Goal: Task Accomplishment & Management: Complete application form

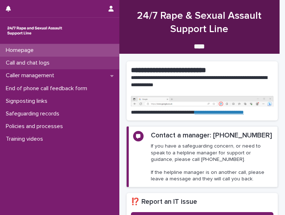
click at [32, 65] on p "Call and chat logs" at bounding box center [29, 63] width 52 height 7
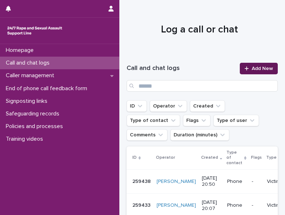
click at [250, 72] on link "Add New" at bounding box center [259, 69] width 38 height 12
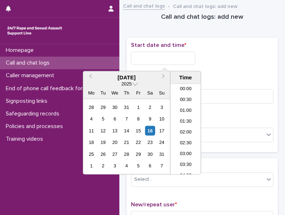
click at [172, 62] on input "text" at bounding box center [163, 58] width 64 height 13
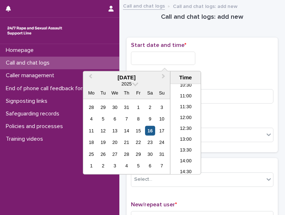
click at [149, 128] on div "16" at bounding box center [150, 131] width 10 height 10
click at [168, 57] on input "**********" at bounding box center [163, 58] width 64 height 13
drag, startPoint x: 158, startPoint y: 58, endPoint x: 194, endPoint y: 57, distance: 36.1
click at [194, 57] on input "**********" at bounding box center [163, 58] width 64 height 13
type input "**********"
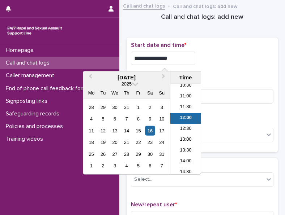
click at [206, 67] on div "**********" at bounding box center [202, 56] width 142 height 29
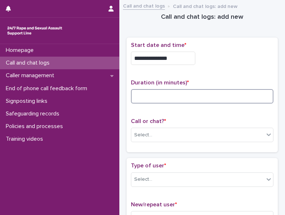
click at [189, 98] on input at bounding box center [202, 96] width 142 height 14
type input "*"
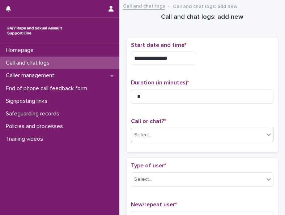
click at [162, 132] on div "Select..." at bounding box center [197, 135] width 133 height 12
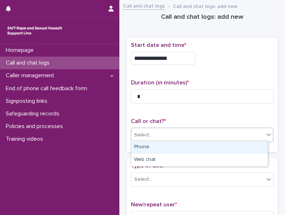
click at [155, 146] on div "Phone" at bounding box center [199, 147] width 136 height 13
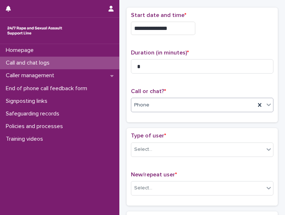
scroll to position [72, 0]
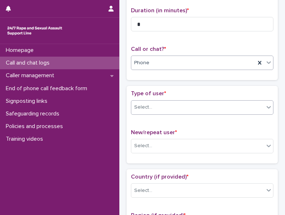
click at [175, 112] on div "Select..." at bounding box center [197, 108] width 133 height 12
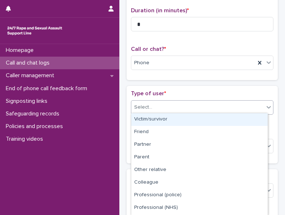
click at [168, 122] on div "Victim/survivor" at bounding box center [199, 119] width 136 height 13
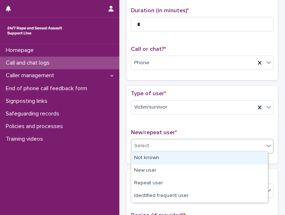
click at [158, 141] on div "Select..." at bounding box center [197, 146] width 133 height 12
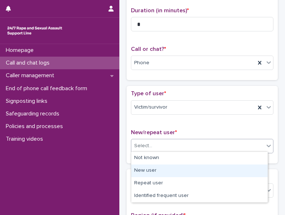
click at [155, 174] on div "New user" at bounding box center [199, 171] width 136 height 13
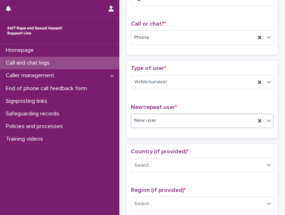
scroll to position [108, 0]
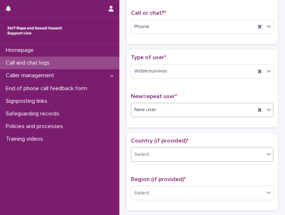
click at [165, 149] on div "Select..." at bounding box center [197, 155] width 133 height 12
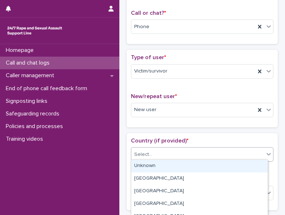
click at [156, 166] on div "Unknown" at bounding box center [199, 166] width 136 height 13
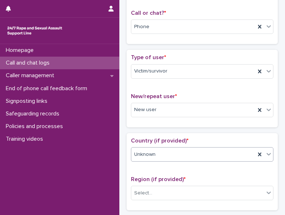
click at [165, 151] on div "Unknown" at bounding box center [193, 155] width 124 height 12
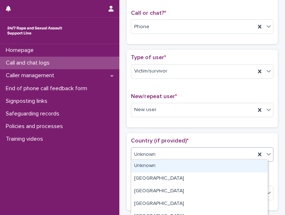
click at [155, 172] on div "Unknown" at bounding box center [199, 166] width 136 height 13
click at [160, 156] on div "Unknown" at bounding box center [193, 155] width 124 height 12
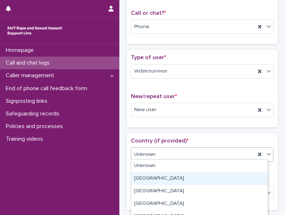
click at [154, 177] on div "[GEOGRAPHIC_DATA]" at bounding box center [199, 179] width 136 height 13
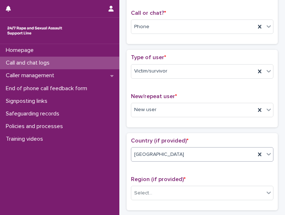
scroll to position [181, 0]
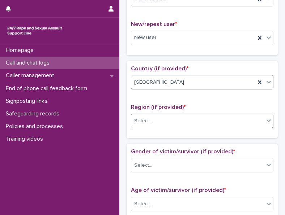
click at [177, 118] on div "Select..." at bounding box center [197, 121] width 133 height 12
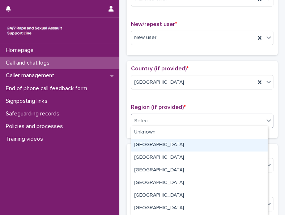
drag, startPoint x: 161, startPoint y: 165, endPoint x: 165, endPoint y: 146, distance: 19.3
click at [165, 146] on div "[GEOGRAPHIC_DATA]" at bounding box center [199, 145] width 136 height 13
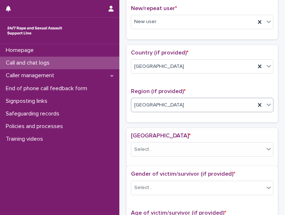
scroll to position [275, 0]
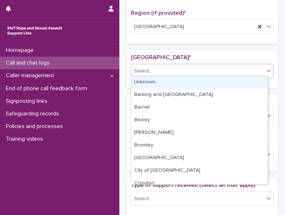
click at [188, 71] on div "Select..." at bounding box center [197, 71] width 133 height 12
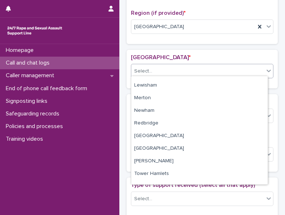
scroll to position [322, 0]
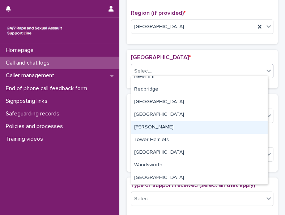
click at [171, 128] on div "[PERSON_NAME]" at bounding box center [199, 127] width 136 height 13
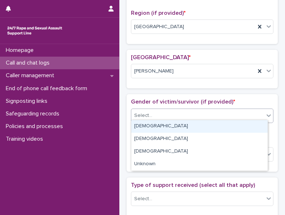
click at [175, 114] on div "Select..." at bounding box center [197, 116] width 133 height 12
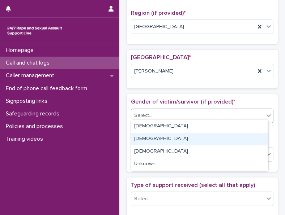
click at [161, 137] on div "[DEMOGRAPHIC_DATA]" at bounding box center [199, 139] width 136 height 13
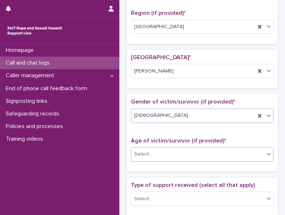
click at [154, 151] on div "Select..." at bounding box center [197, 154] width 133 height 12
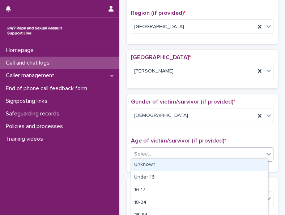
click at [151, 167] on div "Unknown" at bounding box center [199, 165] width 136 height 13
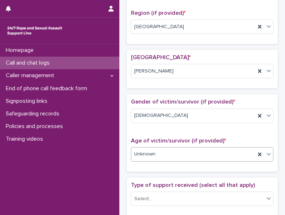
scroll to position [383, 0]
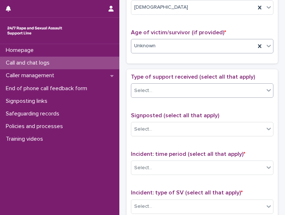
click at [180, 86] on div "Select..." at bounding box center [197, 91] width 133 height 12
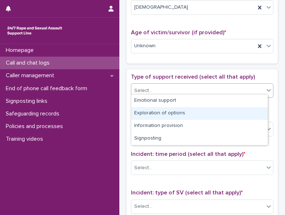
drag, startPoint x: 164, startPoint y: 106, endPoint x: 162, endPoint y: 113, distance: 7.0
click at [162, 113] on div "Exploration of options" at bounding box center [199, 113] width 136 height 13
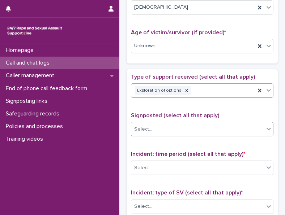
click at [161, 126] on div "Select..." at bounding box center [197, 130] width 133 height 12
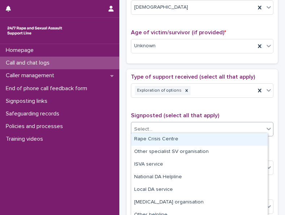
click at [160, 139] on div "Rape Crisis Centre" at bounding box center [199, 139] width 136 height 13
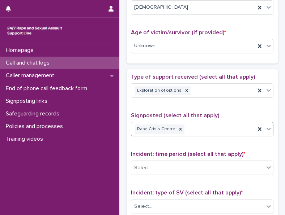
scroll to position [456, 0]
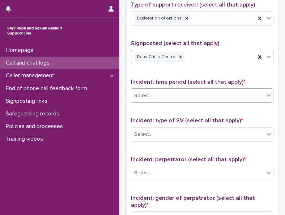
click at [197, 93] on div "Select..." at bounding box center [197, 96] width 133 height 12
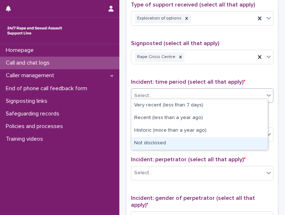
click at [174, 142] on div "Not disclosed" at bounding box center [199, 143] width 136 height 13
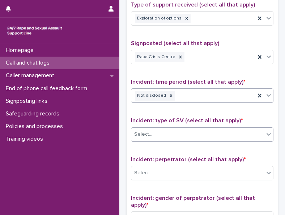
click at [198, 129] on div "Select..." at bounding box center [197, 135] width 133 height 12
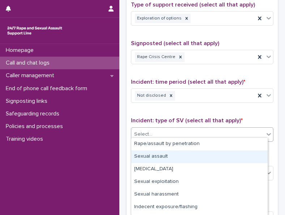
click at [210, 154] on div "Sexual assault" at bounding box center [199, 157] width 136 height 13
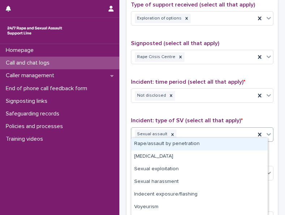
click at [229, 131] on div "Sexual assault" at bounding box center [193, 134] width 124 height 13
click at [235, 118] on span "Incident: type of SV (select all that apply) *" at bounding box center [187, 121] width 112 height 6
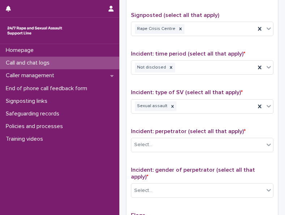
scroll to position [528, 0]
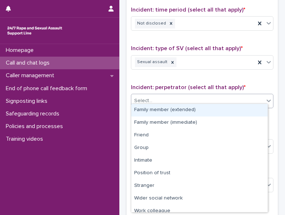
click at [227, 101] on div "Select..." at bounding box center [197, 101] width 133 height 12
click at [214, 61] on div "Sexual assault" at bounding box center [193, 62] width 124 height 13
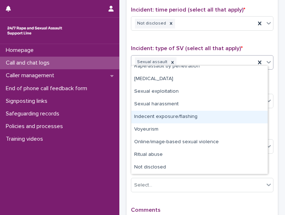
scroll to position [0, 0]
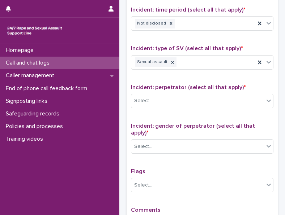
click at [211, 46] on span "Incident: type of SV (select all that apply) *" at bounding box center [187, 49] width 112 height 6
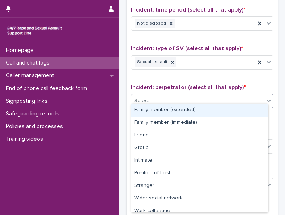
click at [189, 95] on div "Select..." at bounding box center [197, 101] width 133 height 12
click at [194, 59] on div "Sexual assault" at bounding box center [193, 62] width 124 height 13
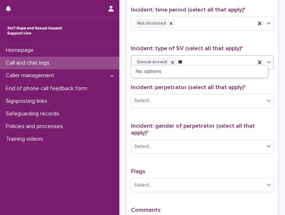
type input "*"
click at [215, 37] on div "Type of support received (select all that apply) Exploration of options Signpos…" at bounding box center [202, 83] width 142 height 309
click at [180, 97] on div "Select..." at bounding box center [197, 101] width 133 height 12
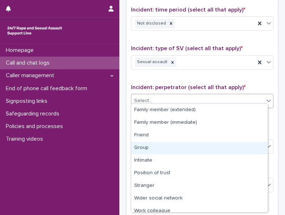
scroll to position [31, 0]
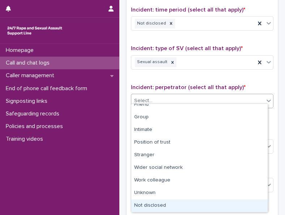
click at [160, 202] on div "Not disclosed" at bounding box center [199, 206] width 136 height 13
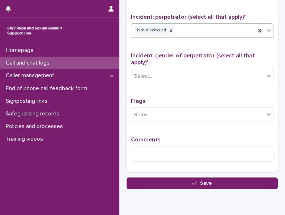
scroll to position [600, 0]
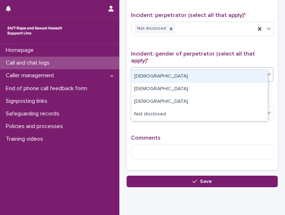
click at [203, 69] on div "Select..." at bounding box center [197, 75] width 133 height 12
click at [194, 76] on div "[DEMOGRAPHIC_DATA]" at bounding box center [199, 76] width 136 height 13
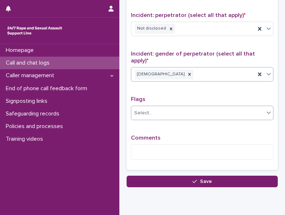
click at [154, 107] on div "Select..." at bounding box center [197, 113] width 133 height 12
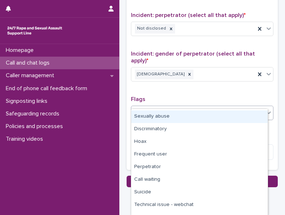
scroll to position [45, 0]
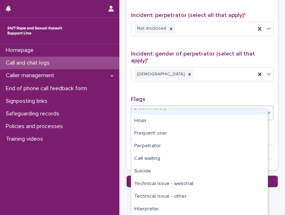
click at [198, 96] on p "Flags" at bounding box center [202, 99] width 142 height 7
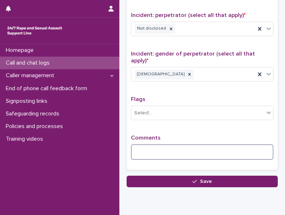
click at [179, 145] on textarea at bounding box center [202, 152] width 142 height 15
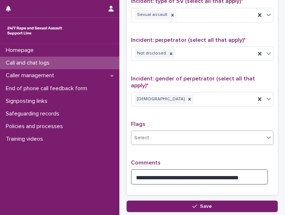
scroll to position [564, 0]
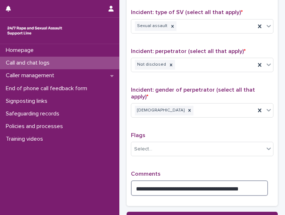
click at [210, 181] on textarea "**********" at bounding box center [199, 188] width 137 height 15
drag, startPoint x: 210, startPoint y: 176, endPoint x: 156, endPoint y: 176, distance: 53.8
click at [157, 181] on textarea "**********" at bounding box center [199, 188] width 137 height 15
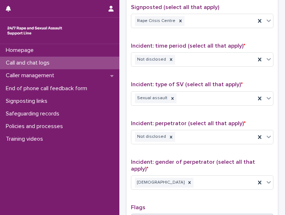
scroll to position [419, 0]
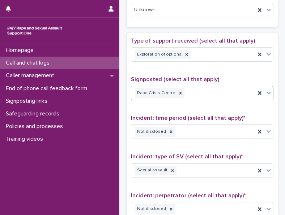
type textarea "**********"
click at [203, 89] on div "Rape Crisis Centre" at bounding box center [193, 93] width 124 height 13
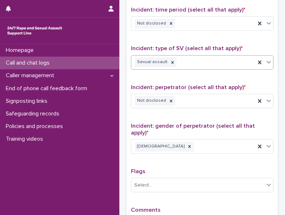
scroll to position [617, 0]
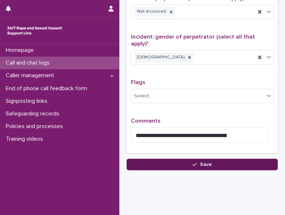
click at [207, 162] on span "Save" at bounding box center [206, 164] width 12 height 5
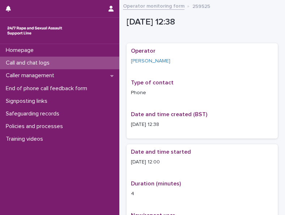
click at [170, 9] on link "Operator monitoring form" at bounding box center [153, 5] width 61 height 8
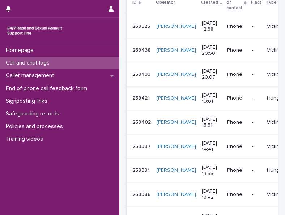
scroll to position [145, 0]
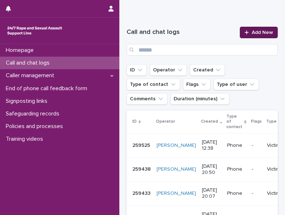
click at [259, 34] on span "Add New" at bounding box center [261, 32] width 21 height 5
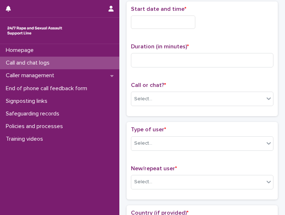
scroll to position [40, 0]
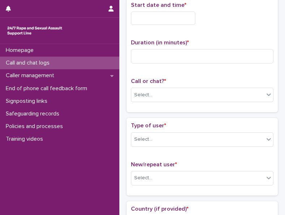
click at [172, 15] on input "text" at bounding box center [163, 18] width 64 height 13
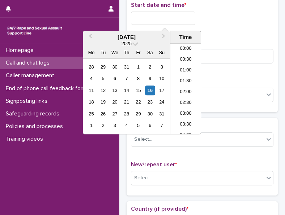
scroll to position [242, 0]
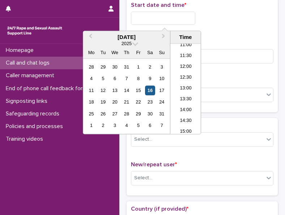
click at [151, 89] on div "16" at bounding box center [150, 91] width 10 height 10
click at [172, 21] on input "**********" at bounding box center [163, 18] width 64 height 13
drag, startPoint x: 160, startPoint y: 17, endPoint x: 186, endPoint y: 17, distance: 25.7
click at [186, 17] on input "**********" at bounding box center [163, 18] width 64 height 13
type input "**********"
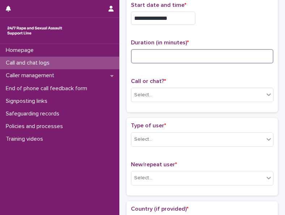
click at [177, 59] on input at bounding box center [202, 56] width 142 height 14
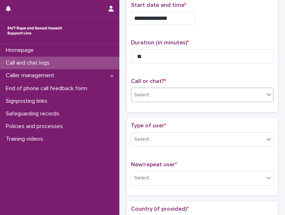
click at [173, 89] on div "Select..." at bounding box center [197, 95] width 133 height 12
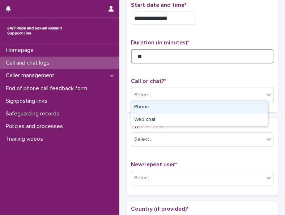
click at [150, 60] on input "**" at bounding box center [202, 56] width 142 height 14
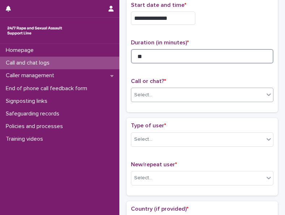
type input "**"
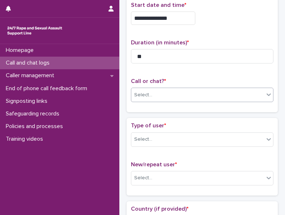
click at [147, 96] on div "Select..." at bounding box center [143, 95] width 18 height 8
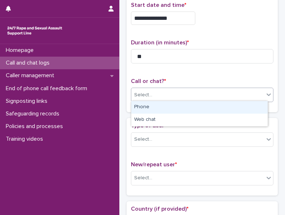
click at [147, 107] on div "Phone" at bounding box center [199, 107] width 136 height 13
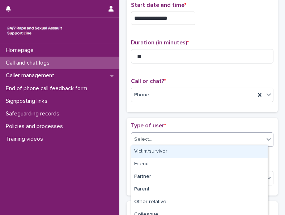
click at [150, 136] on div "Select..." at bounding box center [143, 140] width 18 height 8
click at [151, 154] on div "Victim/survivor" at bounding box center [199, 152] width 136 height 13
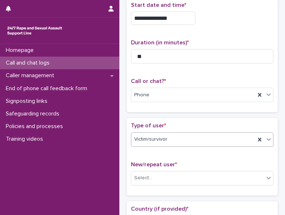
click at [175, 134] on div "Victim/survivor" at bounding box center [193, 140] width 124 height 12
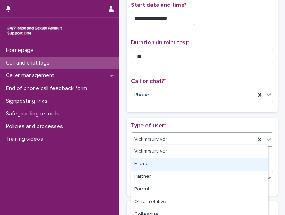
click at [170, 162] on div "Friend" at bounding box center [199, 164] width 136 height 13
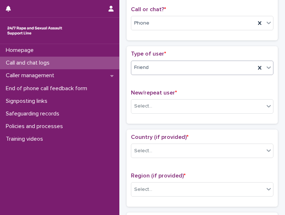
scroll to position [112, 0]
click at [230, 70] on div "Friend" at bounding box center [193, 67] width 124 height 12
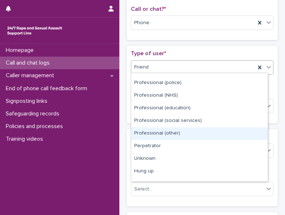
scroll to position [81, 0]
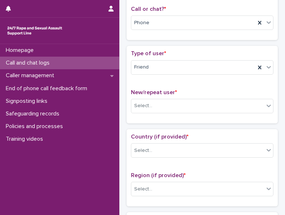
click at [194, 48] on div "Type of user * Friend New/repeat user * Select..." at bounding box center [201, 84] width 151 height 77
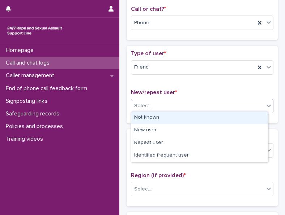
click at [184, 103] on div "Select..." at bounding box center [197, 106] width 133 height 12
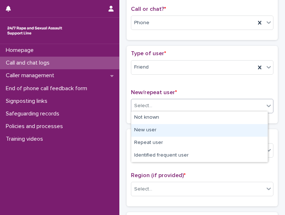
click at [165, 129] on div "New user" at bounding box center [199, 130] width 136 height 13
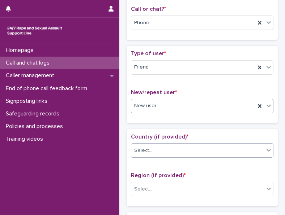
click at [161, 149] on div "Select..." at bounding box center [197, 151] width 133 height 12
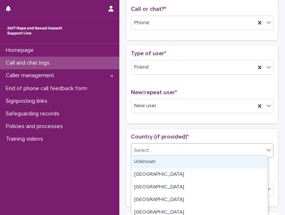
scroll to position [148, 0]
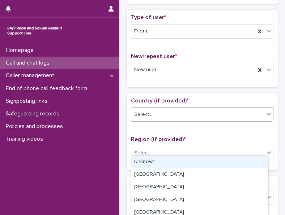
click at [160, 162] on div "Unknown" at bounding box center [199, 162] width 136 height 13
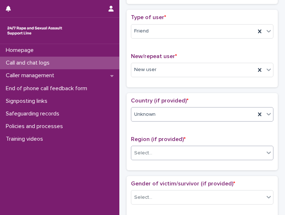
click at [167, 154] on div "Select..." at bounding box center [197, 153] width 133 height 12
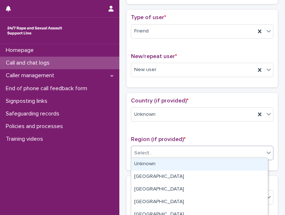
click at [160, 165] on div "Unknown" at bounding box center [199, 164] width 136 height 13
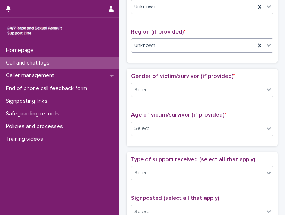
scroll to position [257, 0]
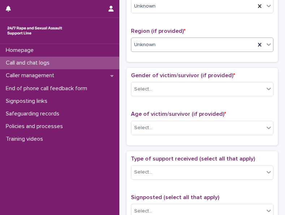
click at [185, 94] on div "Gender of victim/survivor (if provided) * Select..." at bounding box center [202, 87] width 142 height 30
click at [187, 88] on div "Select..." at bounding box center [197, 89] width 133 height 12
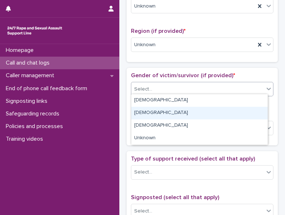
click at [159, 115] on div "[DEMOGRAPHIC_DATA]" at bounding box center [199, 113] width 136 height 13
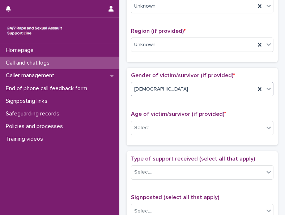
click at [177, 91] on div "[DEMOGRAPHIC_DATA]" at bounding box center [193, 89] width 124 height 12
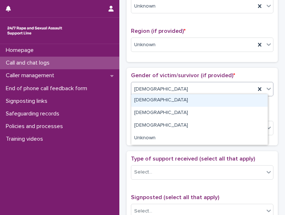
click at [164, 100] on div "[DEMOGRAPHIC_DATA]" at bounding box center [199, 100] width 136 height 13
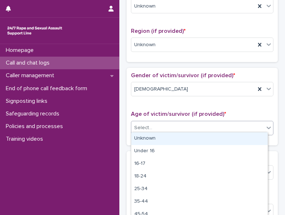
click at [163, 122] on div "Select..." at bounding box center [197, 128] width 133 height 12
click at [161, 141] on div "Unknown" at bounding box center [199, 139] width 136 height 13
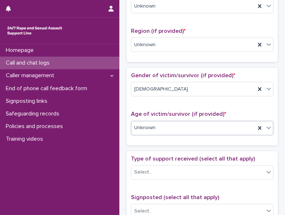
scroll to position [329, 0]
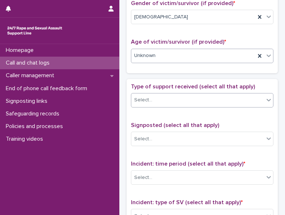
click at [184, 94] on div "Select..." at bounding box center [197, 100] width 133 height 12
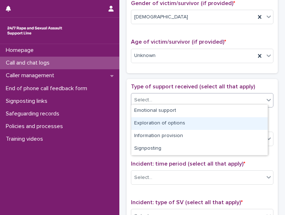
click at [165, 123] on div "Exploration of options" at bounding box center [199, 123] width 136 height 13
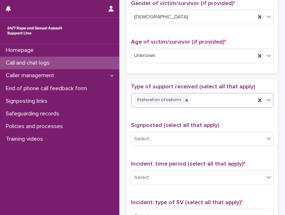
click at [201, 99] on div "Exploration of options" at bounding box center [193, 100] width 124 height 13
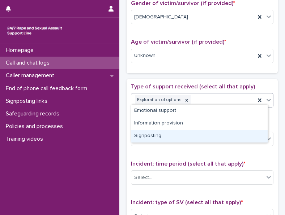
click at [182, 137] on div "Signposting" at bounding box center [199, 136] width 136 height 13
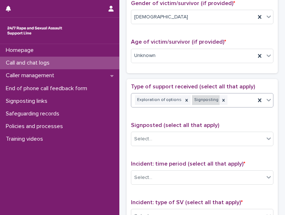
click at [214, 100] on div "Signposting" at bounding box center [205, 100] width 27 height 10
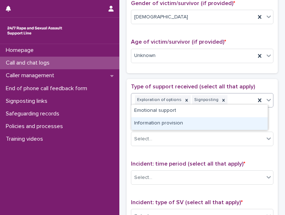
click at [195, 122] on div "Information provision" at bounding box center [199, 123] width 136 height 13
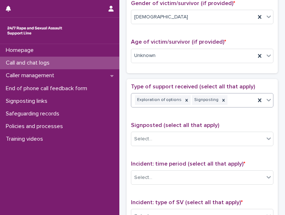
scroll to position [334, 0]
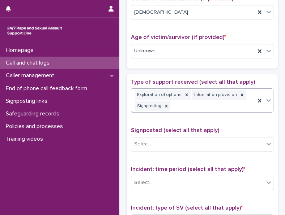
click at [239, 101] on div "Exploration of options Information provision Signposting" at bounding box center [193, 101] width 124 height 24
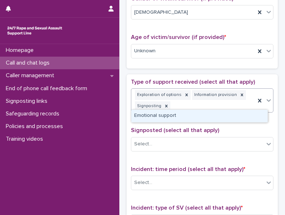
click at [206, 112] on div "Emotional support" at bounding box center [199, 116] width 136 height 13
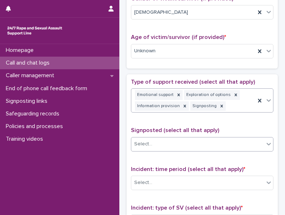
click at [177, 139] on div "Select..." at bounding box center [197, 144] width 133 height 12
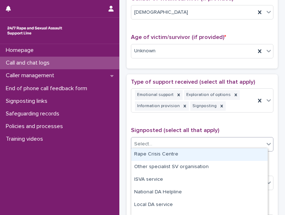
click at [164, 156] on div "Rape Crisis Centre" at bounding box center [199, 154] width 136 height 13
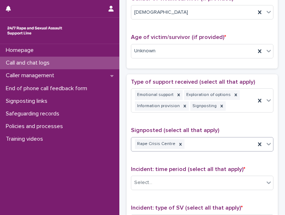
click at [180, 140] on div at bounding box center [180, 144] width 8 height 10
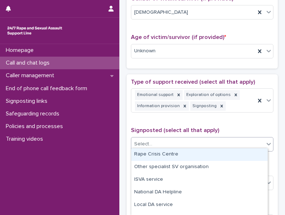
click at [184, 143] on div "Select..." at bounding box center [197, 144] width 133 height 12
click at [176, 153] on div "Rape Crisis Centre" at bounding box center [199, 154] width 136 height 13
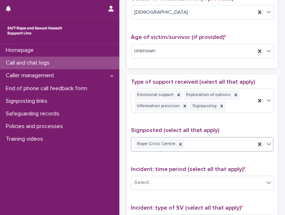
click at [211, 140] on div "Rape Crisis Centre" at bounding box center [193, 144] width 124 height 13
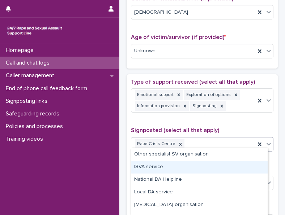
click at [184, 171] on div "ISVA service" at bounding box center [199, 167] width 136 height 13
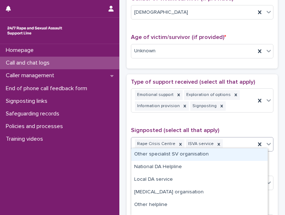
click at [227, 144] on div "Rape Crisis Centre ISVA service" at bounding box center [193, 144] width 124 height 13
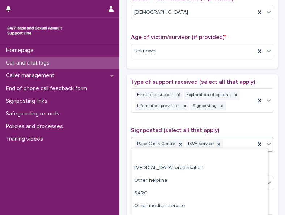
scroll to position [59, 0]
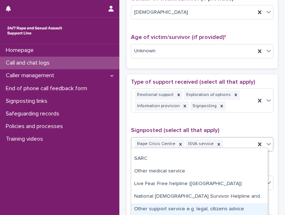
click at [222, 206] on div "Other support service e.g. legal, citizens advice" at bounding box center [199, 209] width 136 height 13
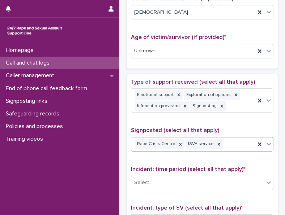
scroll to position [339, 0]
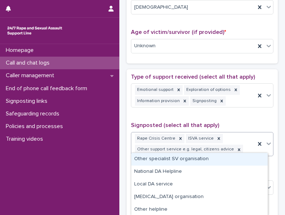
click at [243, 148] on div "Rape Crisis Centre ISVA service Other support service e.g. legal, citizens advi…" at bounding box center [193, 145] width 124 height 24
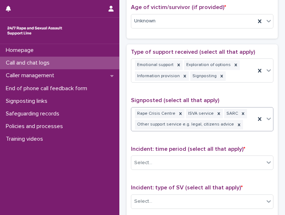
scroll to position [375, 0]
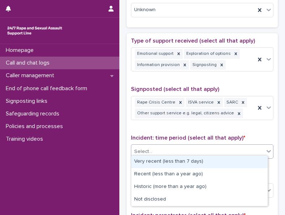
click at [188, 153] on div "Select..." at bounding box center [197, 152] width 133 height 12
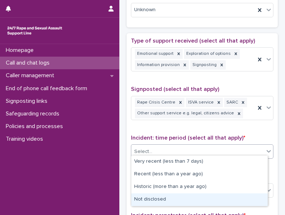
click at [155, 197] on div "Not disclosed" at bounding box center [199, 200] width 136 height 13
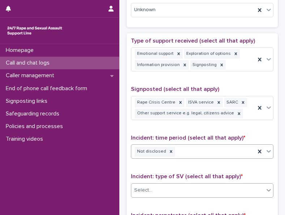
click at [177, 185] on div "Select..." at bounding box center [197, 191] width 133 height 12
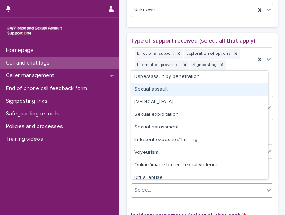
click at [173, 87] on div "Sexual assault" at bounding box center [199, 89] width 136 height 13
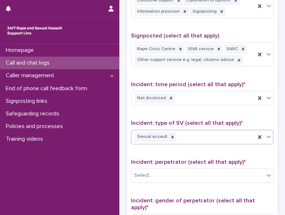
scroll to position [483, 0]
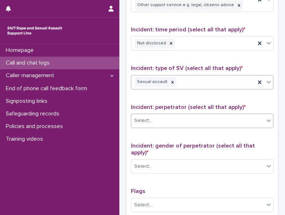
click at [195, 120] on div "Select..." at bounding box center [197, 121] width 133 height 12
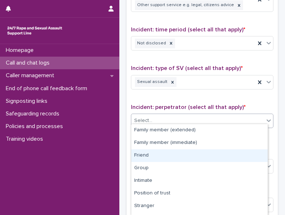
scroll to position [36, 0]
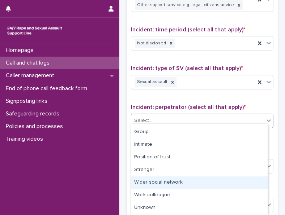
click at [159, 180] on div "Wider social network" at bounding box center [199, 183] width 136 height 13
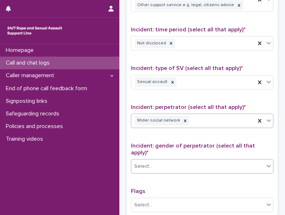
click at [174, 161] on div "Select..." at bounding box center [197, 167] width 133 height 12
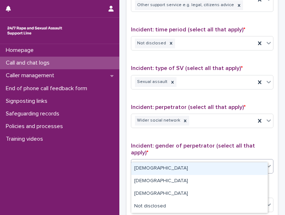
scroll to position [556, 0]
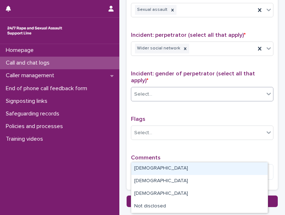
click at [178, 141] on div "Type of support received (select all that apply) Emotional support Exploration …" at bounding box center [202, 21] width 142 height 329
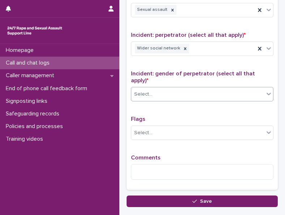
click at [203, 89] on div "Select..." at bounding box center [197, 95] width 133 height 12
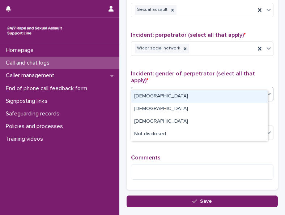
click at [192, 98] on div "[DEMOGRAPHIC_DATA]" at bounding box center [199, 96] width 136 height 13
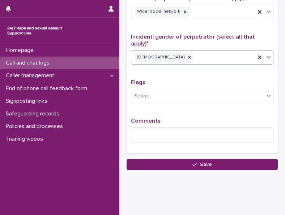
scroll to position [593, 0]
click at [183, 128] on textarea at bounding box center [202, 135] width 142 height 15
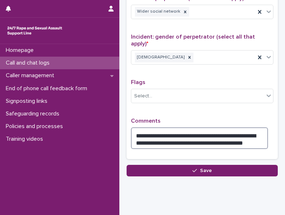
drag, startPoint x: 200, startPoint y: 125, endPoint x: 189, endPoint y: 125, distance: 11.6
click at [190, 128] on textarea "**********" at bounding box center [199, 138] width 137 height 21
click at [188, 128] on textarea "**********" at bounding box center [199, 138] width 137 height 21
drag, startPoint x: 200, startPoint y: 124, endPoint x: 188, endPoint y: 124, distance: 11.9
click at [188, 128] on textarea "**********" at bounding box center [199, 138] width 137 height 21
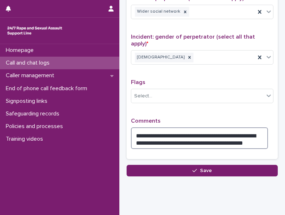
click at [200, 128] on textarea "**********" at bounding box center [199, 138] width 137 height 21
click at [169, 131] on textarea "**********" at bounding box center [199, 138] width 137 height 21
click at [246, 128] on textarea "**********" at bounding box center [199, 138] width 137 height 21
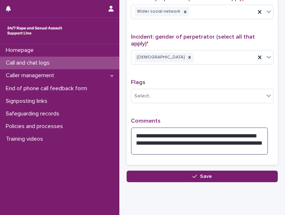
drag, startPoint x: 200, startPoint y: 130, endPoint x: 174, endPoint y: 130, distance: 26.0
click at [174, 130] on textarea "**********" at bounding box center [199, 141] width 137 height 27
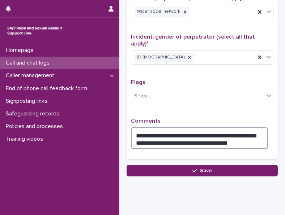
drag, startPoint x: 168, startPoint y: 130, endPoint x: 153, endPoint y: 130, distance: 14.5
click at [153, 130] on textarea "**********" at bounding box center [199, 138] width 137 height 21
drag, startPoint x: 176, startPoint y: 130, endPoint x: 157, endPoint y: 130, distance: 19.5
click at [157, 130] on textarea "**********" at bounding box center [199, 138] width 137 height 21
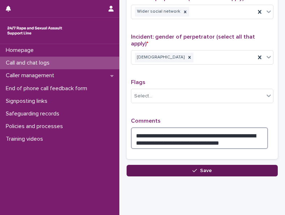
type textarea "**********"
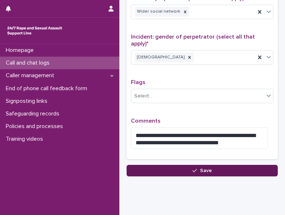
click at [203, 168] on span "Save" at bounding box center [206, 170] width 12 height 5
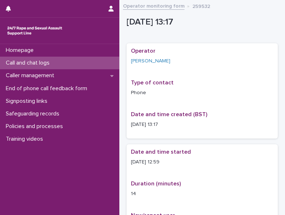
click at [165, 8] on link "Operator monitoring form" at bounding box center [153, 5] width 61 height 8
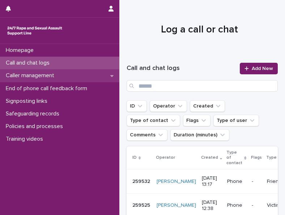
click at [51, 80] on div "Caller management" at bounding box center [59, 75] width 119 height 13
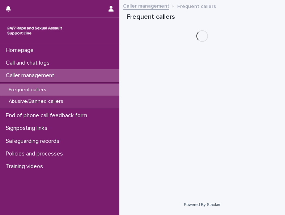
click at [44, 91] on p "Frequent callers" at bounding box center [27, 90] width 49 height 6
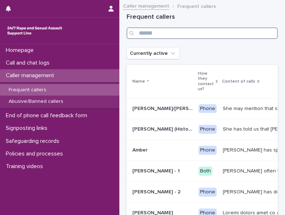
click at [169, 30] on input "Search" at bounding box center [201, 33] width 151 height 12
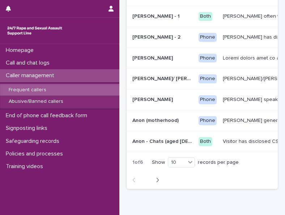
scroll to position [164, 0]
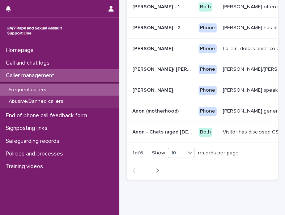
type input "*"
click at [180, 157] on div "10" at bounding box center [176, 153] width 17 height 8
click at [180, 180] on div "30" at bounding box center [182, 184] width 26 height 9
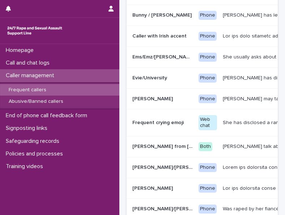
scroll to position [325, 0]
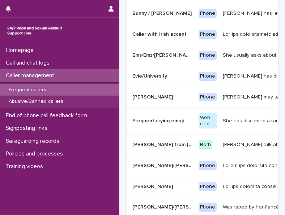
click at [169, 102] on td "[PERSON_NAME]" at bounding box center [160, 97] width 69 height 21
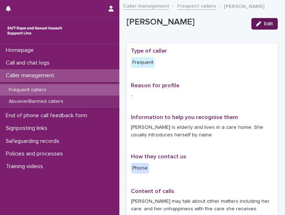
click at [256, 23] on div "button" at bounding box center [260, 23] width 8 height 5
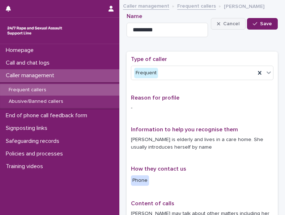
click at [211, 24] on button "Cancel" at bounding box center [228, 24] width 35 height 12
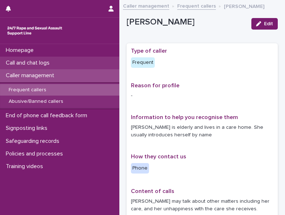
click at [16, 60] on p "Call and chat logs" at bounding box center [29, 63] width 52 height 7
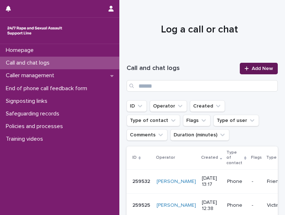
click at [254, 72] on link "Add New" at bounding box center [259, 69] width 38 height 12
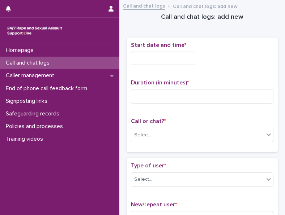
click at [151, 57] on input "text" at bounding box center [163, 58] width 64 height 13
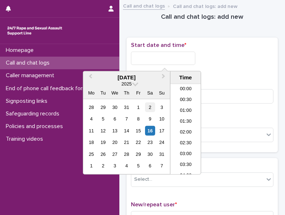
scroll to position [264, 0]
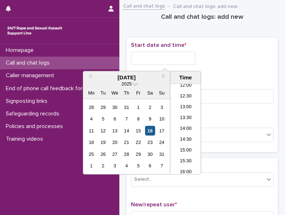
click at [154, 129] on div "16" at bounding box center [150, 131] width 10 height 10
click at [178, 61] on input "**********" at bounding box center [163, 58] width 64 height 13
drag, startPoint x: 160, startPoint y: 60, endPoint x: 203, endPoint y: 59, distance: 43.4
click at [202, 59] on div "**********" at bounding box center [202, 58] width 142 height 13
type input "**********"
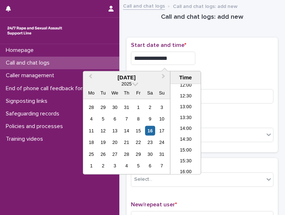
click at [203, 59] on div "**********" at bounding box center [202, 58] width 142 height 13
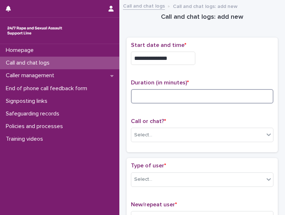
click at [197, 91] on input at bounding box center [202, 96] width 142 height 14
type input "**"
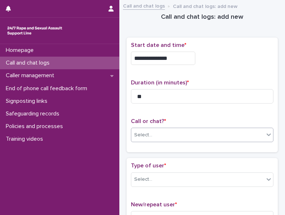
click at [167, 132] on div "Select..." at bounding box center [197, 135] width 133 height 12
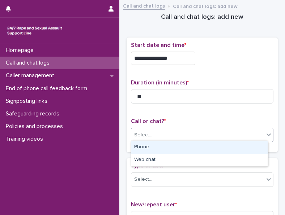
click at [160, 146] on div "Phone" at bounding box center [199, 147] width 136 height 13
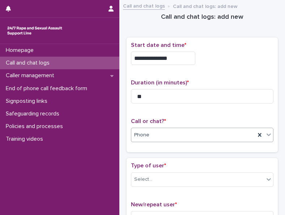
scroll to position [36, 0]
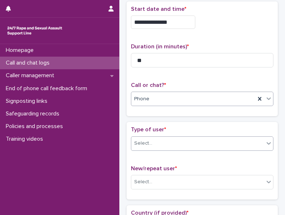
click at [159, 140] on div "Select..." at bounding box center [197, 144] width 133 height 12
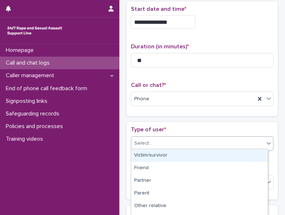
click at [147, 157] on div "Victim/survivor" at bounding box center [199, 156] width 136 height 13
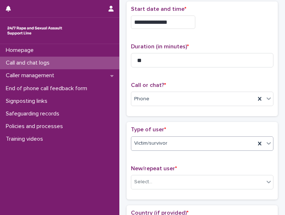
scroll to position [108, 0]
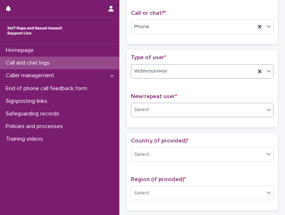
click at [190, 109] on div "Select..." at bounding box center [197, 110] width 133 height 12
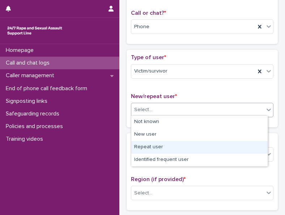
click at [151, 147] on div "Repeat user" at bounding box center [199, 147] width 136 height 13
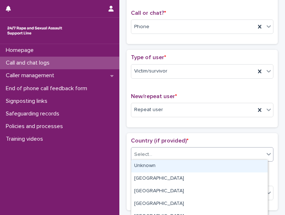
click at [151, 151] on div "Select..." at bounding box center [197, 155] width 133 height 12
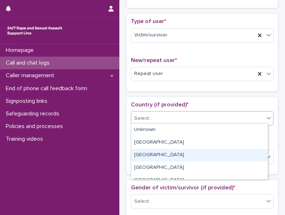
click at [151, 150] on div "[GEOGRAPHIC_DATA]" at bounding box center [199, 155] width 136 height 13
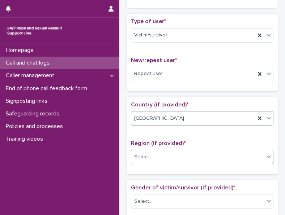
click at [147, 155] on div "Select..." at bounding box center [143, 158] width 18 height 8
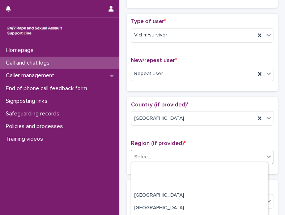
scroll to position [86, 0]
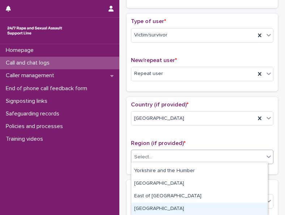
click at [168, 206] on div "[GEOGRAPHIC_DATA]" at bounding box center [199, 209] width 136 height 13
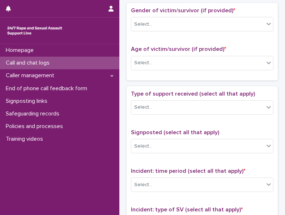
scroll to position [323, 0]
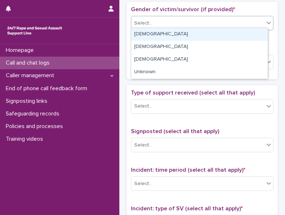
click at [211, 21] on div "Select..." at bounding box center [197, 23] width 133 height 12
click at [202, 35] on div "[DEMOGRAPHIC_DATA]" at bounding box center [199, 34] width 136 height 13
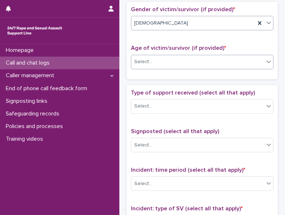
click at [168, 63] on div "Select..." at bounding box center [197, 62] width 133 height 12
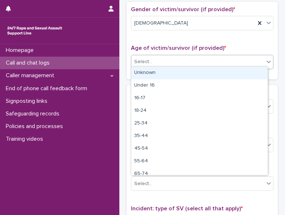
click at [159, 75] on div "Unknown" at bounding box center [199, 73] width 136 height 13
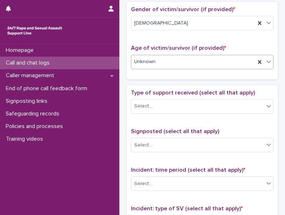
click at [173, 60] on div "Unknown" at bounding box center [193, 62] width 124 height 12
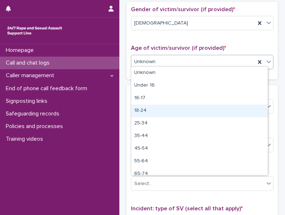
scroll to position [18, 0]
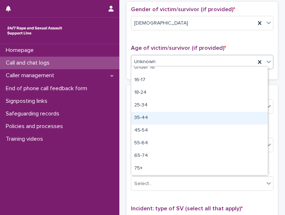
drag, startPoint x: 168, startPoint y: 110, endPoint x: 166, endPoint y: 118, distance: 8.1
click at [166, 118] on div "35-44" at bounding box center [199, 118] width 136 height 13
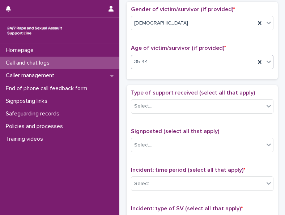
click at [182, 94] on div "Type of support received (select all that apply) Select..." at bounding box center [202, 105] width 142 height 30
click at [175, 104] on div "Select..." at bounding box center [197, 106] width 133 height 12
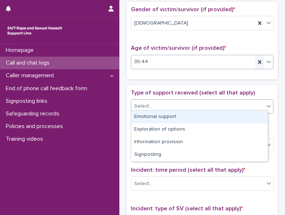
click at [258, 60] on icon at bounding box center [259, 62] width 3 height 4
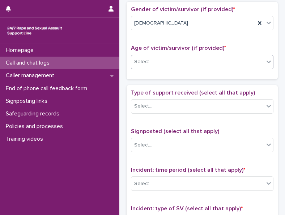
click at [244, 60] on div "Select..." at bounding box center [197, 62] width 133 height 12
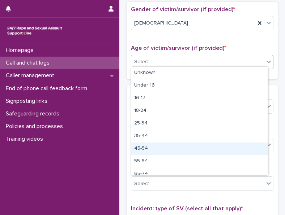
click at [170, 150] on div "45-54" at bounding box center [199, 149] width 136 height 13
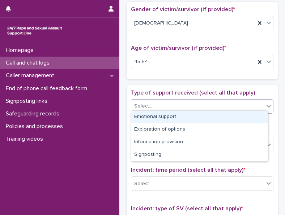
click at [203, 100] on div "Select..." at bounding box center [197, 106] width 133 height 12
click at [198, 64] on div "45-54" at bounding box center [193, 62] width 124 height 12
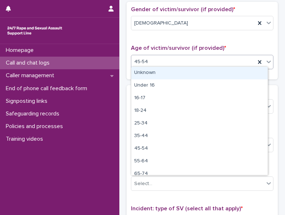
click at [198, 64] on div "45-54" at bounding box center [193, 62] width 124 height 12
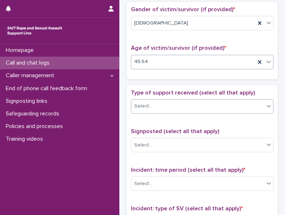
click at [172, 103] on div "Select..." at bounding box center [197, 106] width 133 height 12
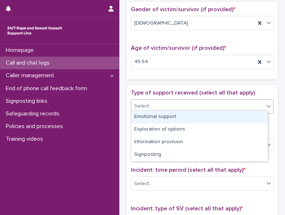
click at [163, 116] on div "Emotional support" at bounding box center [199, 117] width 136 height 13
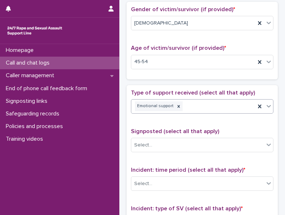
click at [201, 107] on div "Emotional support" at bounding box center [193, 106] width 124 height 13
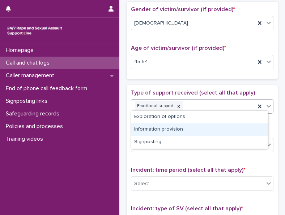
drag, startPoint x: 196, startPoint y: 122, endPoint x: 188, endPoint y: 130, distance: 11.0
click at [188, 130] on div "Information provision" at bounding box center [199, 130] width 136 height 13
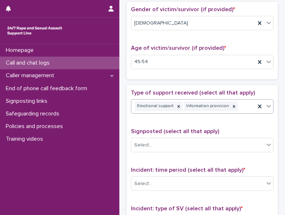
click at [242, 102] on div "Emotional support Information provision" at bounding box center [193, 106] width 124 height 13
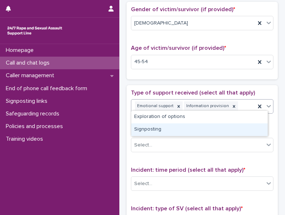
click at [215, 129] on div "Signposting" at bounding box center [199, 130] width 136 height 13
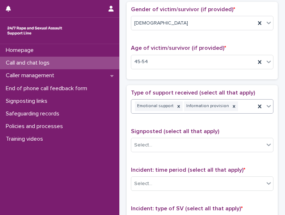
scroll to position [328, 0]
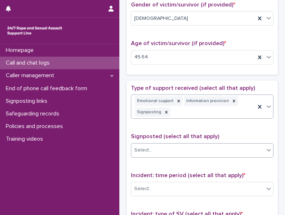
click at [178, 148] on div "Select..." at bounding box center [197, 151] width 133 height 12
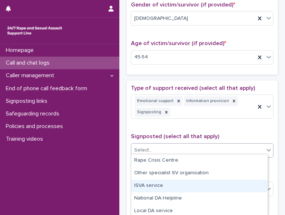
click at [156, 183] on div "ISVA service" at bounding box center [199, 186] width 136 height 13
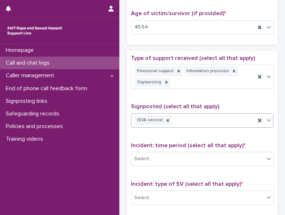
scroll to position [400, 0]
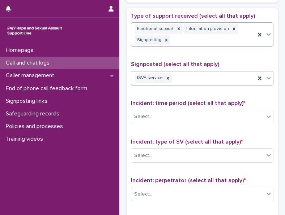
click at [211, 38] on div "Emotional support Information provision Signposting" at bounding box center [193, 35] width 124 height 24
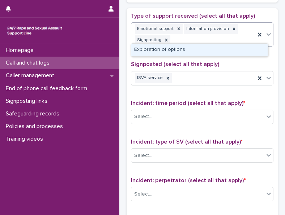
click at [206, 45] on div "Exploration of options" at bounding box center [199, 50] width 136 height 13
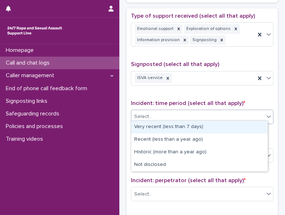
click at [153, 111] on div "Select..." at bounding box center [197, 117] width 133 height 12
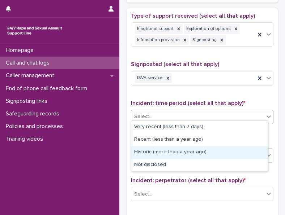
click at [142, 152] on div "Historic (more than a year ago)" at bounding box center [199, 152] width 136 height 13
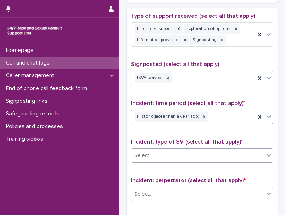
click at [146, 150] on div "Select..." at bounding box center [197, 156] width 133 height 12
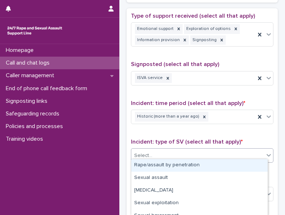
click at [147, 160] on div "Rape/assault by penetration" at bounding box center [199, 165] width 136 height 13
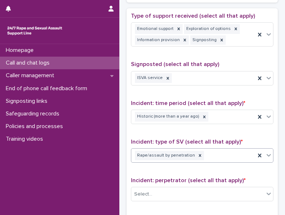
scroll to position [436, 0]
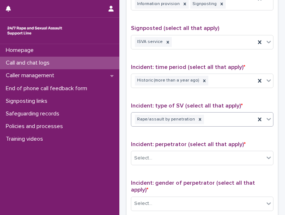
click at [217, 119] on div "Rape/assault by penetration" at bounding box center [193, 119] width 124 height 13
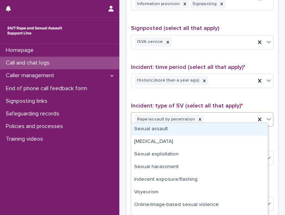
click at [202, 130] on div "Sexual assault" at bounding box center [199, 129] width 136 height 13
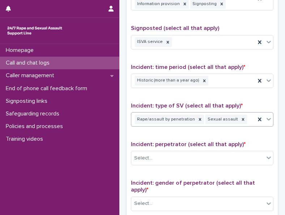
scroll to position [472, 0]
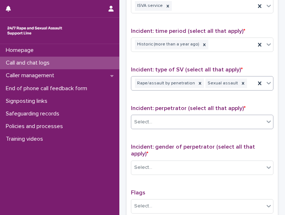
click at [207, 116] on div "Select..." at bounding box center [197, 122] width 133 height 12
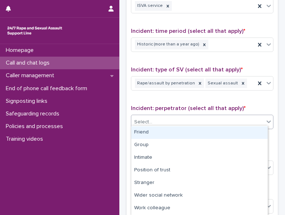
scroll to position [49, 0]
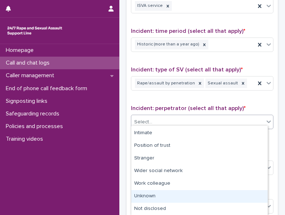
click at [181, 200] on div "Unknown" at bounding box center [199, 196] width 136 height 13
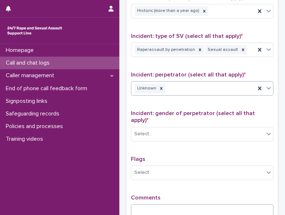
scroll to position [544, 0]
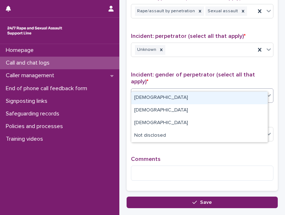
click at [211, 90] on div "Select..." at bounding box center [197, 96] width 133 height 12
click at [203, 93] on div "[DEMOGRAPHIC_DATA]" at bounding box center [199, 98] width 136 height 13
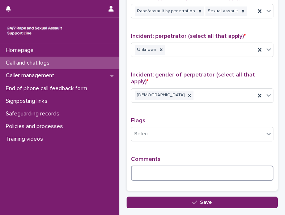
click at [161, 166] on textarea at bounding box center [202, 173] width 142 height 15
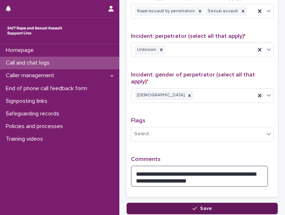
type textarea "**********"
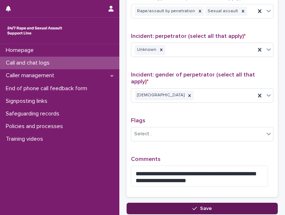
click at [182, 203] on button "Save" at bounding box center [201, 209] width 151 height 12
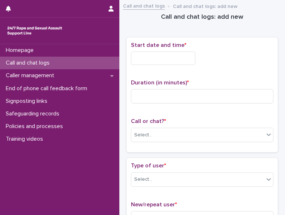
click at [148, 9] on link "Call and chat logs" at bounding box center [144, 5] width 42 height 8
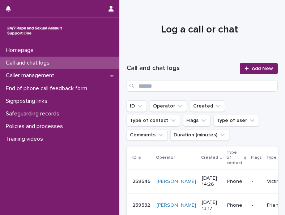
click at [202, 177] on p "[DATE] 14:26" at bounding box center [212, 182] width 20 height 12
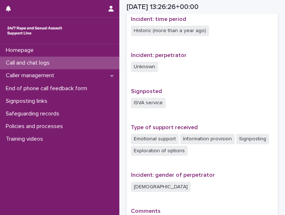
scroll to position [488, 0]
